Goal: Information Seeking & Learning: Learn about a topic

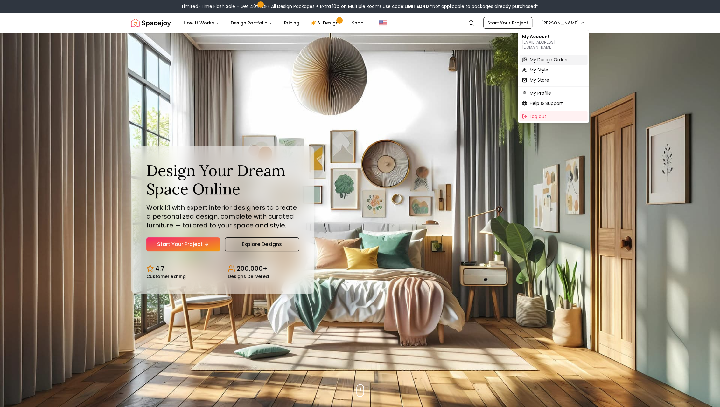
click at [544, 57] on span "My Design Orders" at bounding box center [548, 60] width 39 height 6
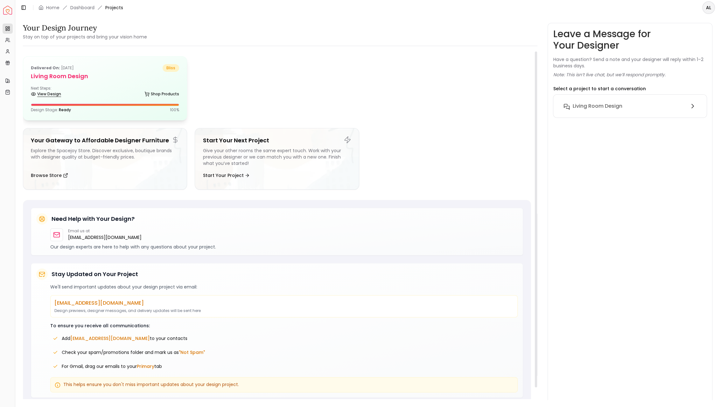
click at [45, 95] on link "View Design" at bounding box center [46, 94] width 30 height 9
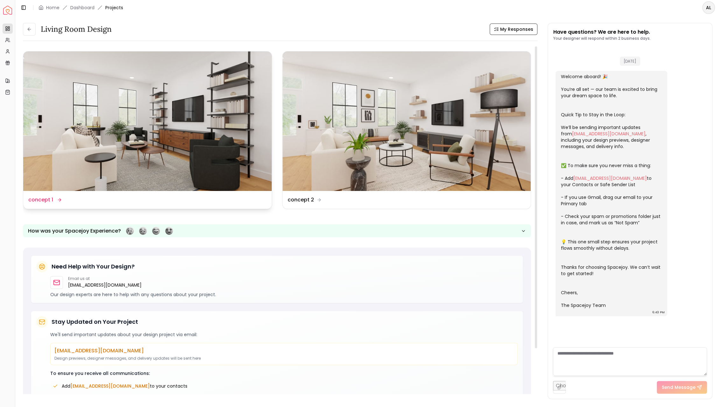
click at [44, 199] on dd "concept 1" at bounding box center [40, 200] width 25 height 8
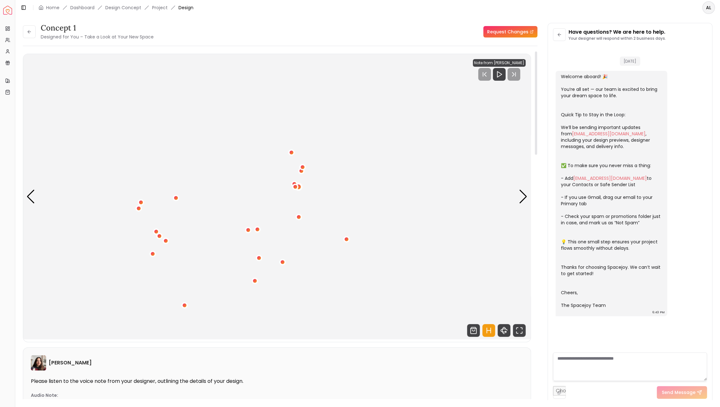
click at [299, 185] on div "1 / 4" at bounding box center [298, 187] width 5 height 5
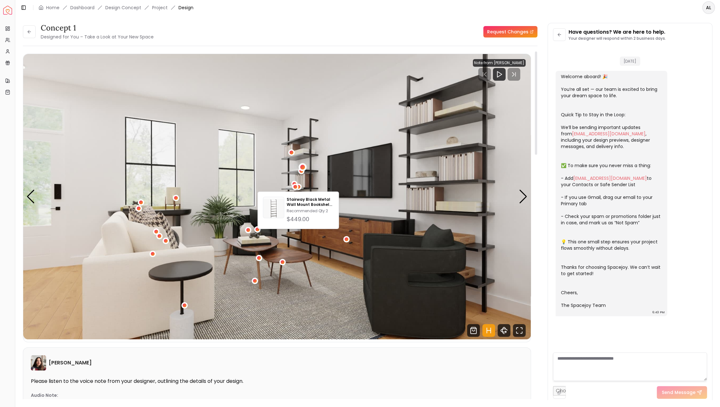
click at [302, 167] on div "1 / 4" at bounding box center [302, 167] width 5 height 5
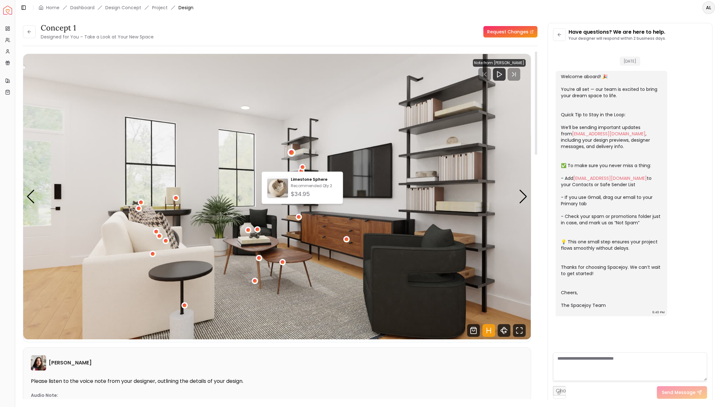
click at [292, 150] on div "1 / 4" at bounding box center [292, 153] width 8 height 8
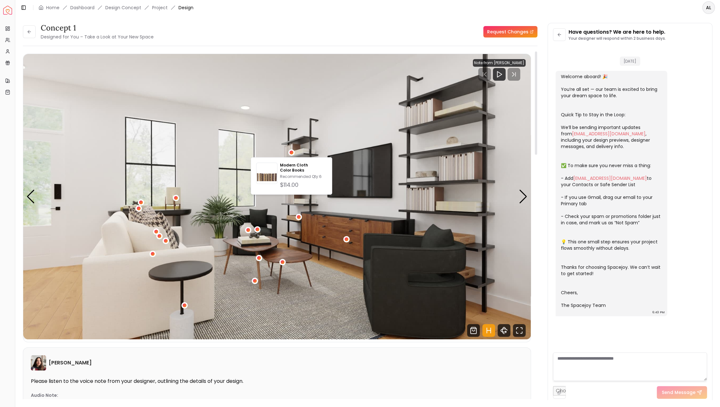
click at [352, 205] on img "1 / 4" at bounding box center [277, 197] width 508 height 286
click at [348, 237] on div "1 / 4" at bounding box center [346, 240] width 8 height 8
click at [266, 252] on img "1 / 4" at bounding box center [277, 197] width 508 height 286
click at [520, 199] on div "Next slide" at bounding box center [523, 197] width 9 height 14
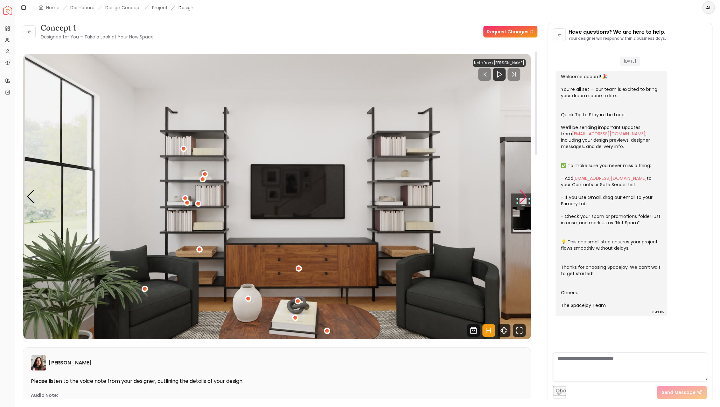
click at [524, 197] on div "Next slide" at bounding box center [523, 197] width 9 height 14
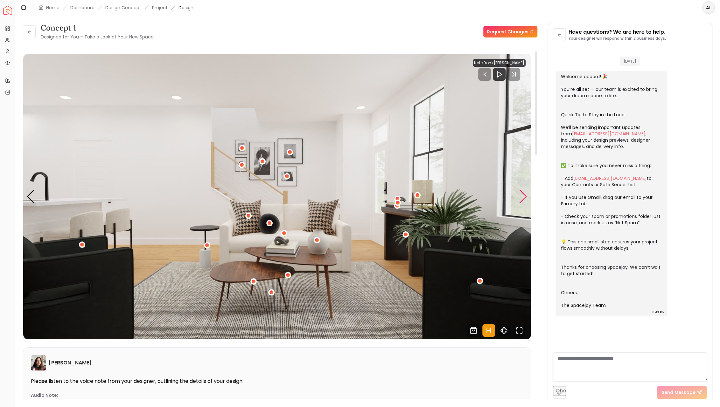
click at [523, 196] on div "Next slide" at bounding box center [523, 197] width 9 height 14
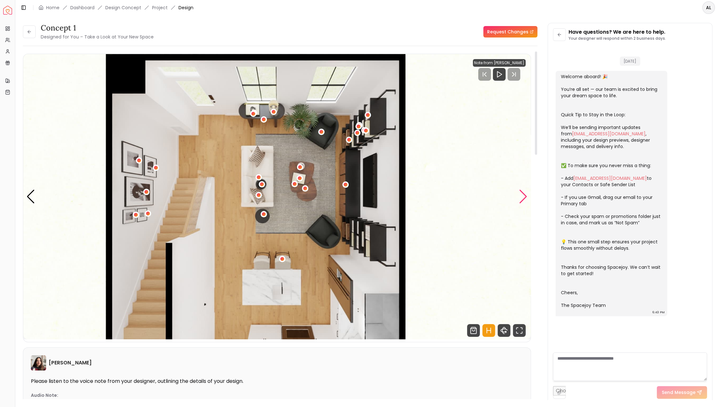
click at [522, 196] on div "Next slide" at bounding box center [523, 197] width 9 height 14
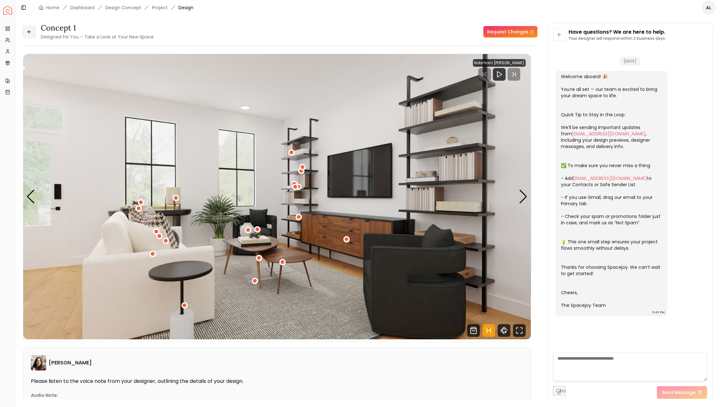
click at [26, 31] on button at bounding box center [29, 31] width 13 height 13
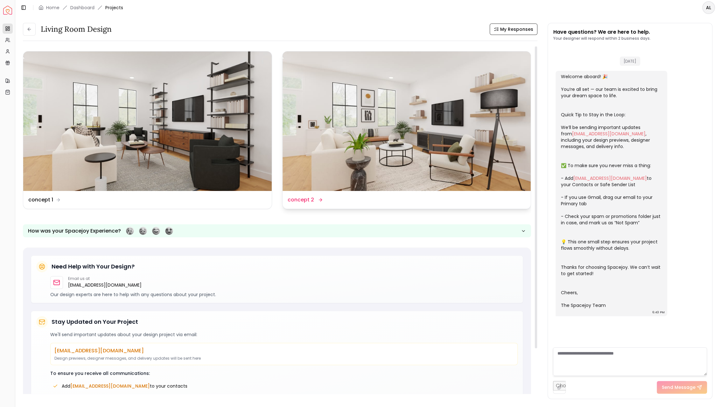
click at [306, 202] on dd "concept 2" at bounding box center [301, 200] width 26 height 8
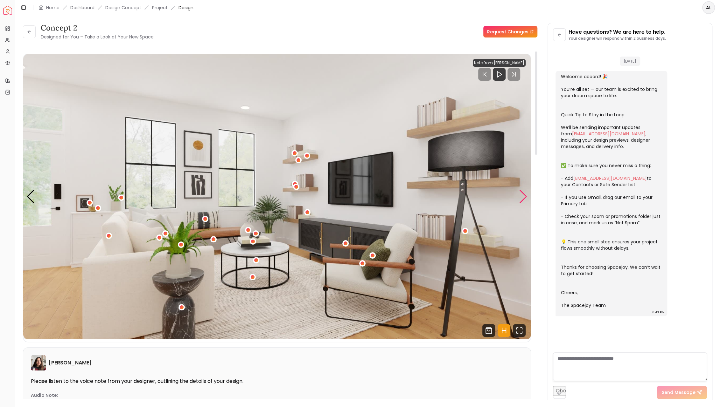
click at [524, 196] on div "Next slide" at bounding box center [523, 197] width 9 height 14
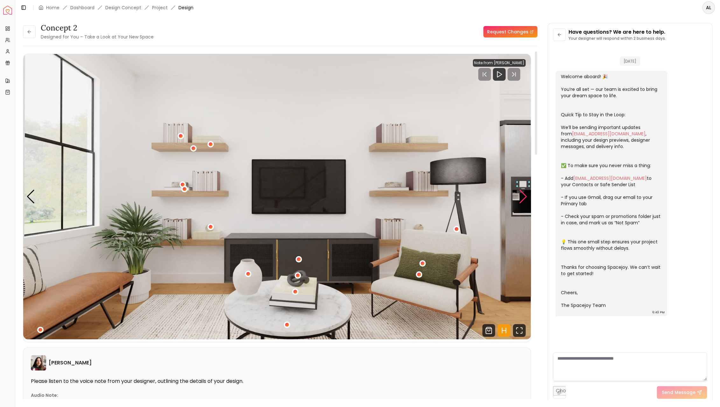
click at [524, 196] on div "Next slide" at bounding box center [523, 197] width 9 height 14
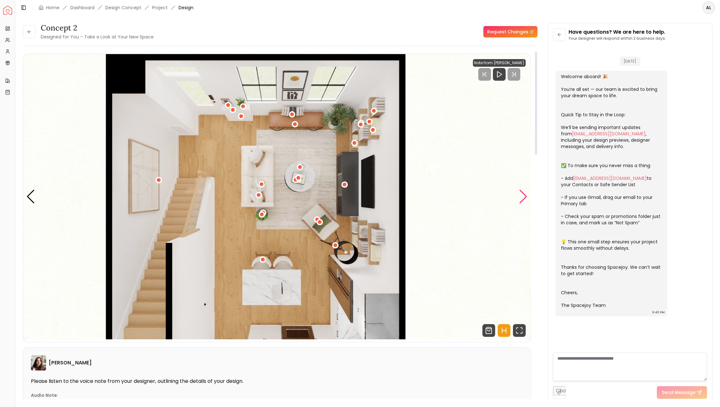
click at [522, 198] on div "Next slide" at bounding box center [523, 197] width 9 height 14
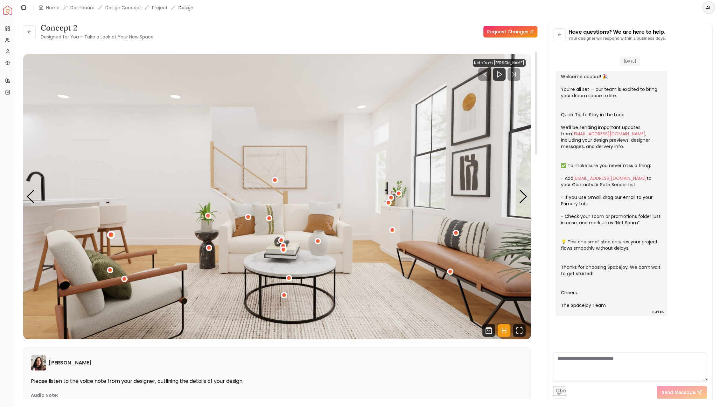
click at [111, 234] on div "4 / 4" at bounding box center [110, 235] width 5 height 5
click at [24, 31] on button at bounding box center [29, 31] width 13 height 13
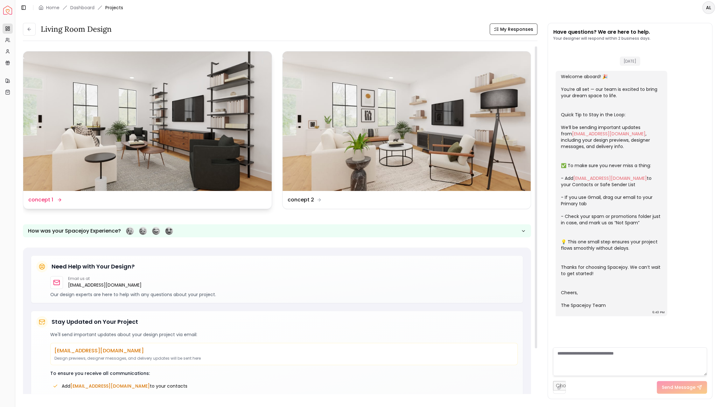
click at [143, 132] on img at bounding box center [147, 122] width 248 height 140
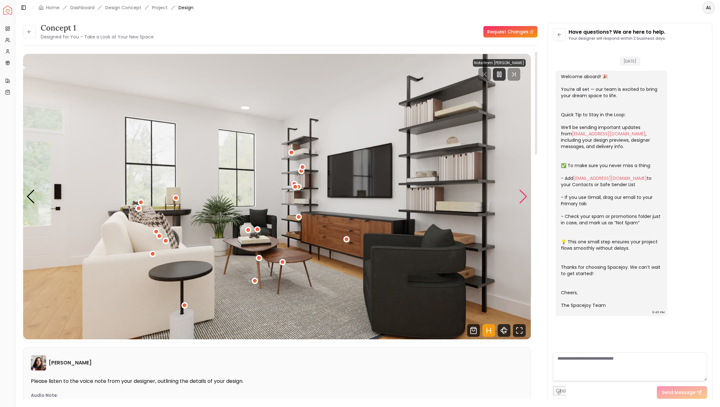
click at [524, 198] on div "Next slide" at bounding box center [523, 197] width 9 height 14
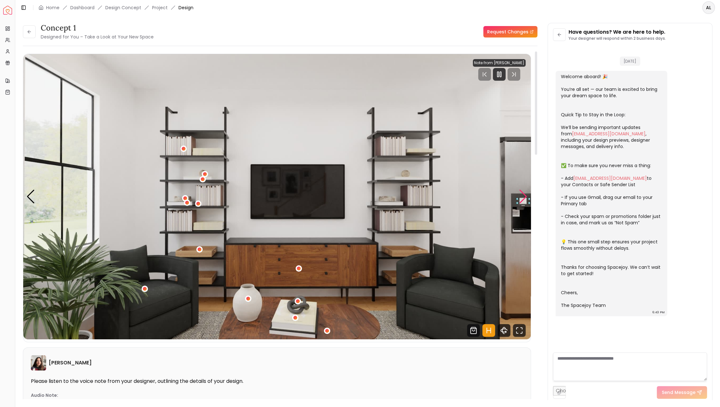
click at [524, 198] on div "Next slide" at bounding box center [523, 197] width 9 height 14
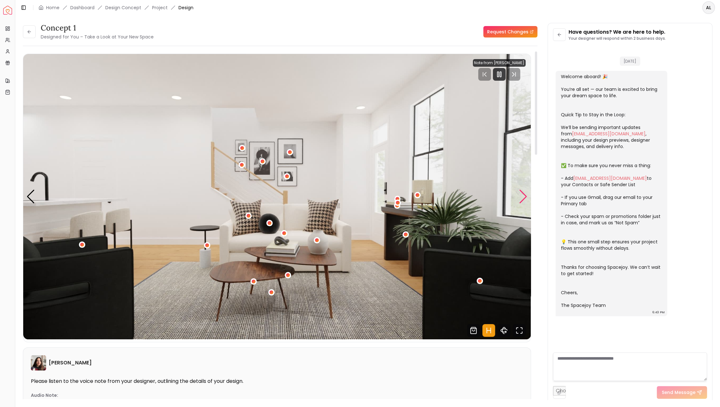
click at [523, 196] on div "Next slide" at bounding box center [523, 197] width 9 height 14
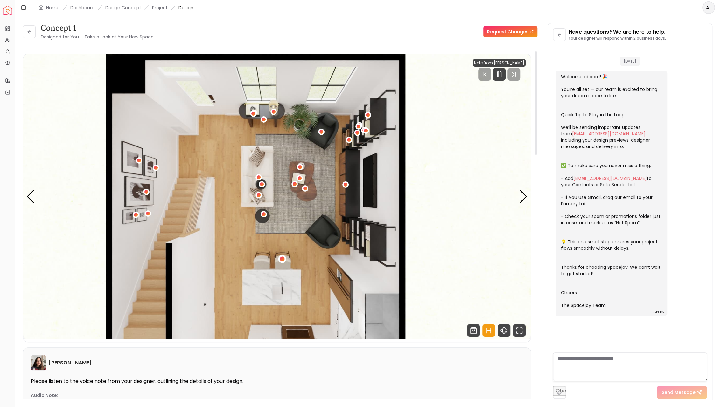
click at [282, 260] on div "4 / 4" at bounding box center [282, 259] width 5 height 5
click at [500, 77] on icon "Pause" at bounding box center [499, 75] width 8 height 8
click at [30, 196] on div "Previous slide" at bounding box center [30, 197] width 9 height 14
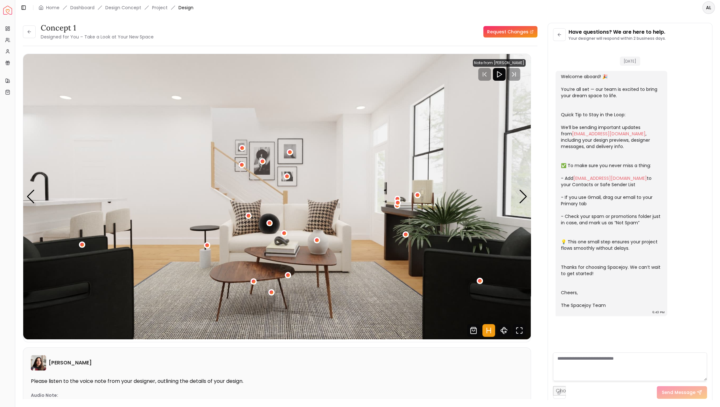
click at [40, 33] on div "concept 1 Designed for You – Take a Look at Your New Space" at bounding box center [88, 32] width 131 height 18
click at [31, 33] on icon at bounding box center [29, 31] width 5 height 5
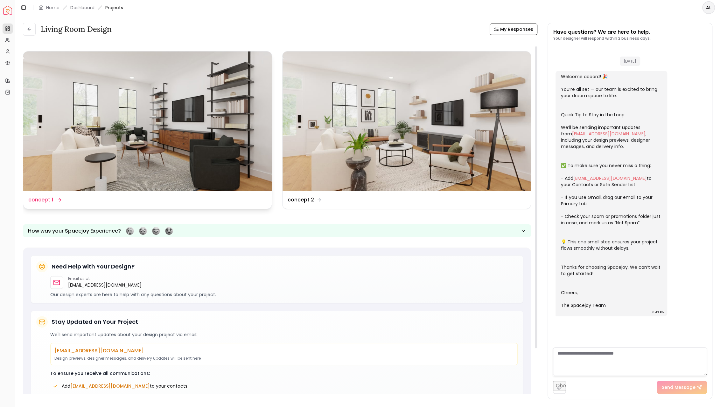
click at [232, 114] on img at bounding box center [147, 122] width 248 height 140
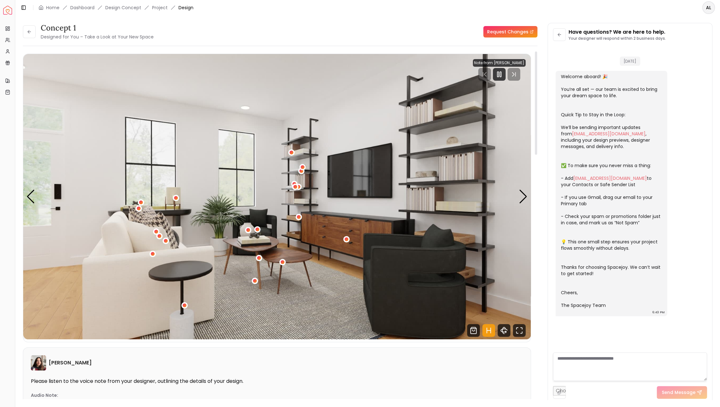
click at [309, 142] on img "1 / 4" at bounding box center [277, 197] width 508 height 286
click at [299, 217] on div "1 / 4" at bounding box center [298, 217] width 5 height 5
click at [299, 196] on img "1 / 4" at bounding box center [277, 197] width 508 height 286
click at [502, 75] on icon "Pause" at bounding box center [499, 75] width 8 height 8
click at [294, 188] on div "1 / 4" at bounding box center [295, 186] width 5 height 5
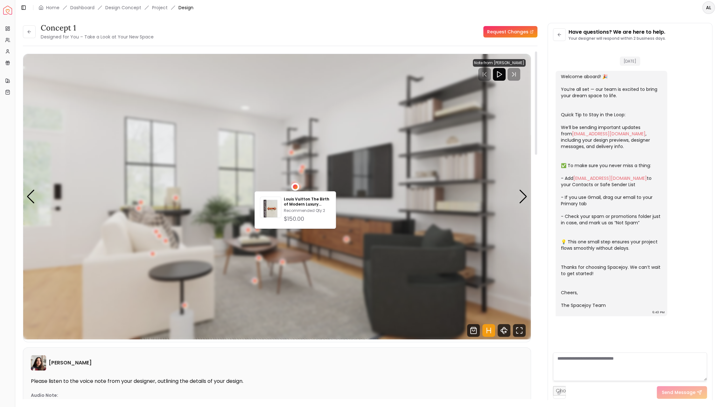
click at [291, 188] on div "1 / 4" at bounding box center [277, 197] width 508 height 286
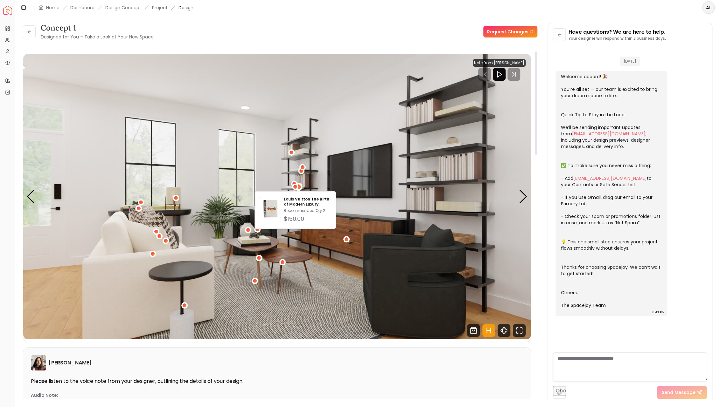
click at [301, 187] on div "1 / 4" at bounding box center [298, 187] width 8 height 8
click at [379, 89] on img "1 / 4" at bounding box center [277, 197] width 508 height 286
click at [169, 220] on img "1 / 4" at bounding box center [277, 197] width 508 height 286
click at [523, 198] on div "Next slide" at bounding box center [523, 197] width 9 height 14
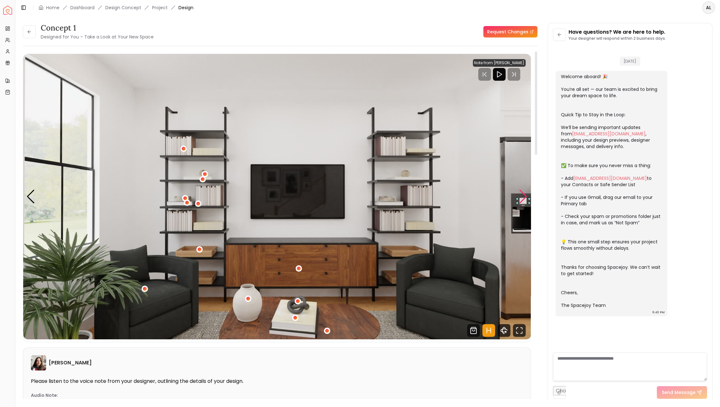
click at [523, 198] on div "Next slide" at bounding box center [523, 197] width 9 height 14
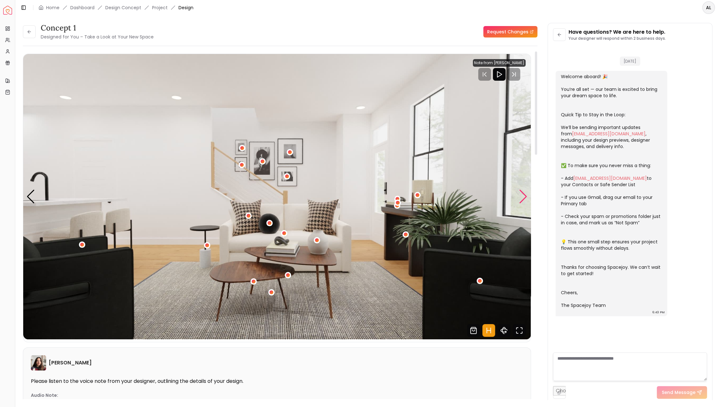
click at [523, 198] on div "Next slide" at bounding box center [523, 197] width 9 height 14
